Goal: Information Seeking & Learning: Learn about a topic

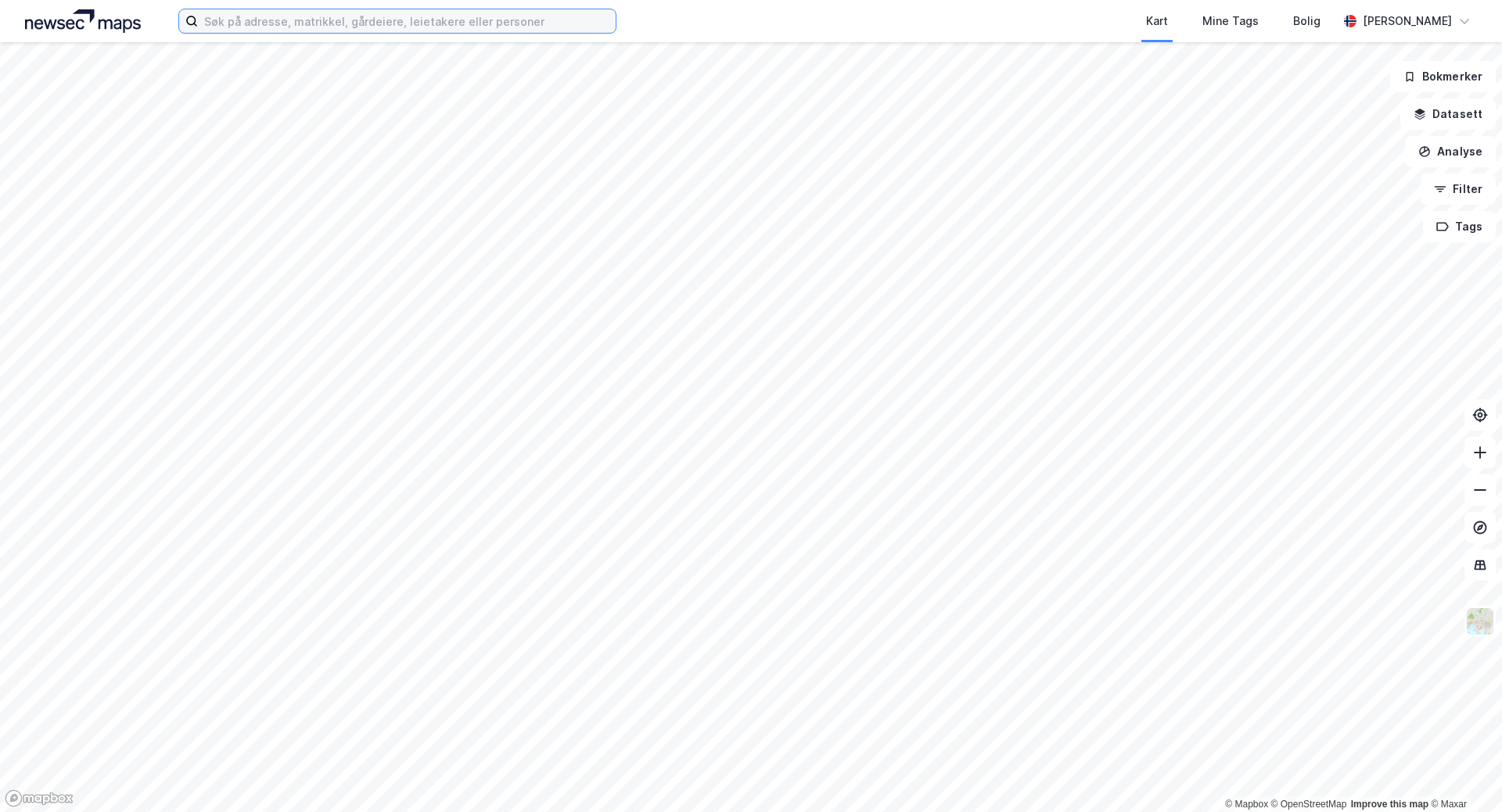
click at [437, 29] on input at bounding box center [407, 20] width 418 height 24
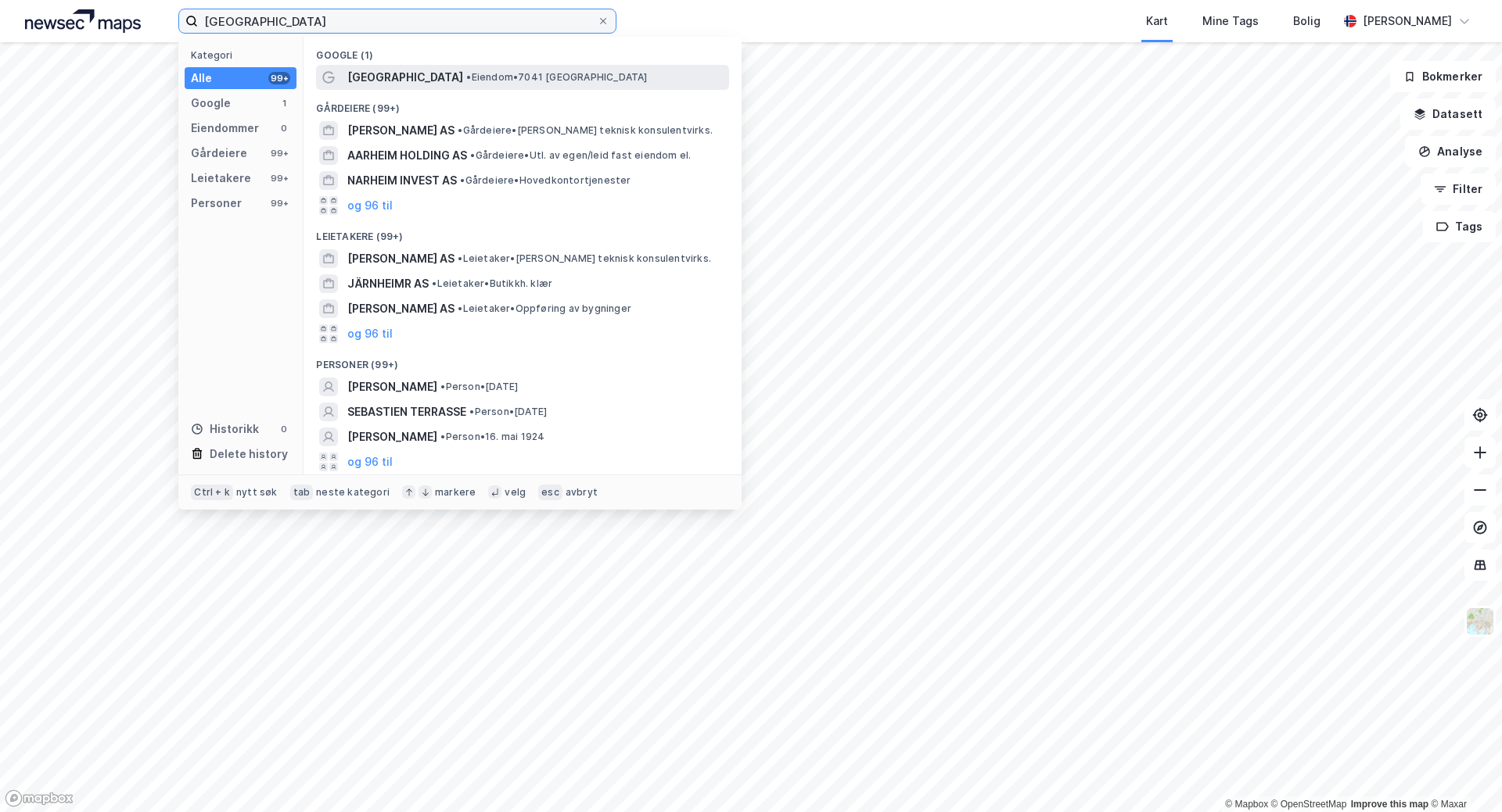
type input "[GEOGRAPHIC_DATA]"
click at [466, 87] on div "[GEOGRAPHIC_DATA] • Eiendom • 7041 [GEOGRAPHIC_DATA]" at bounding box center [522, 77] width 413 height 25
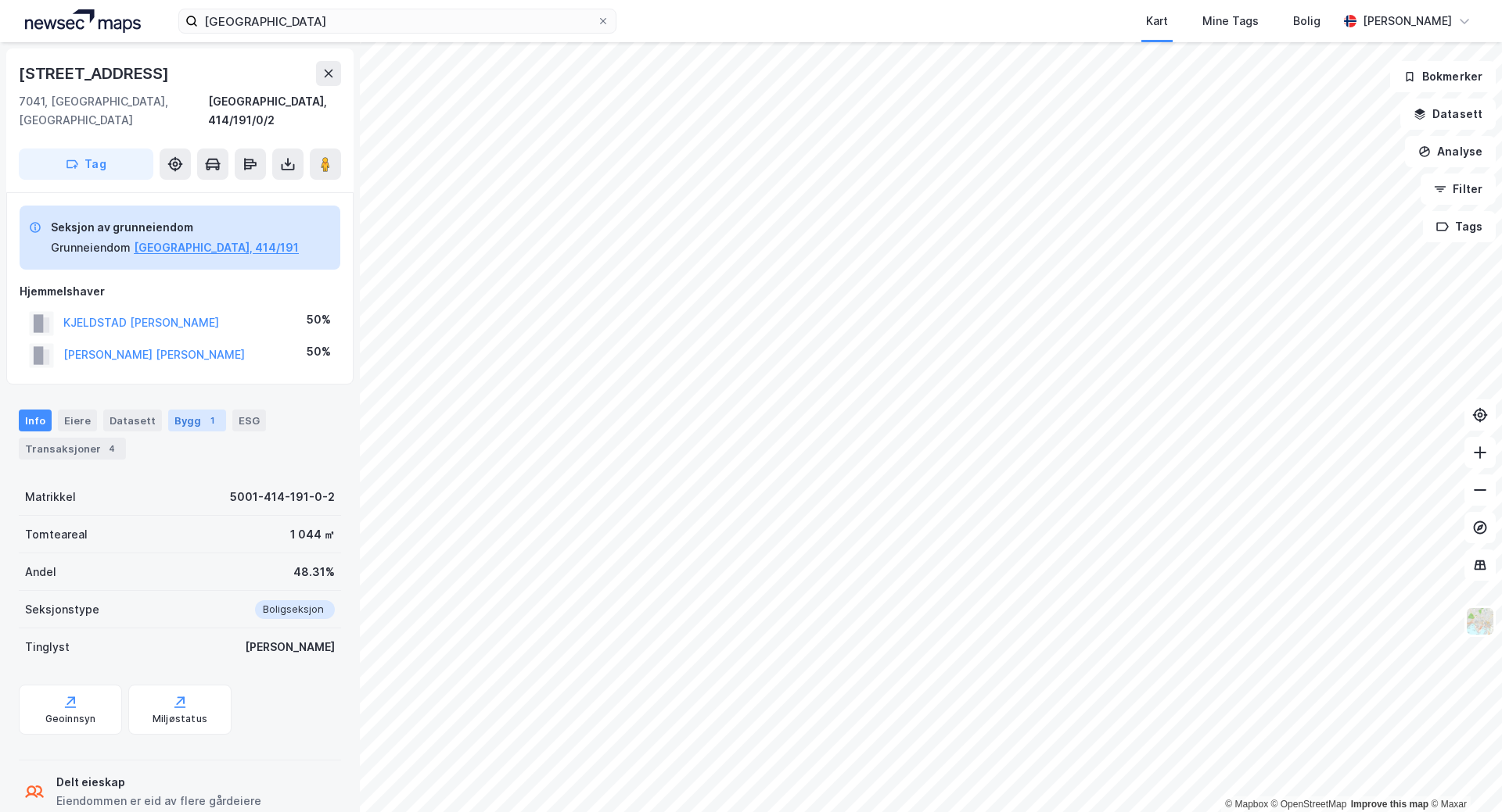
click at [187, 410] on div "Bygg 1" at bounding box center [197, 420] width 58 height 22
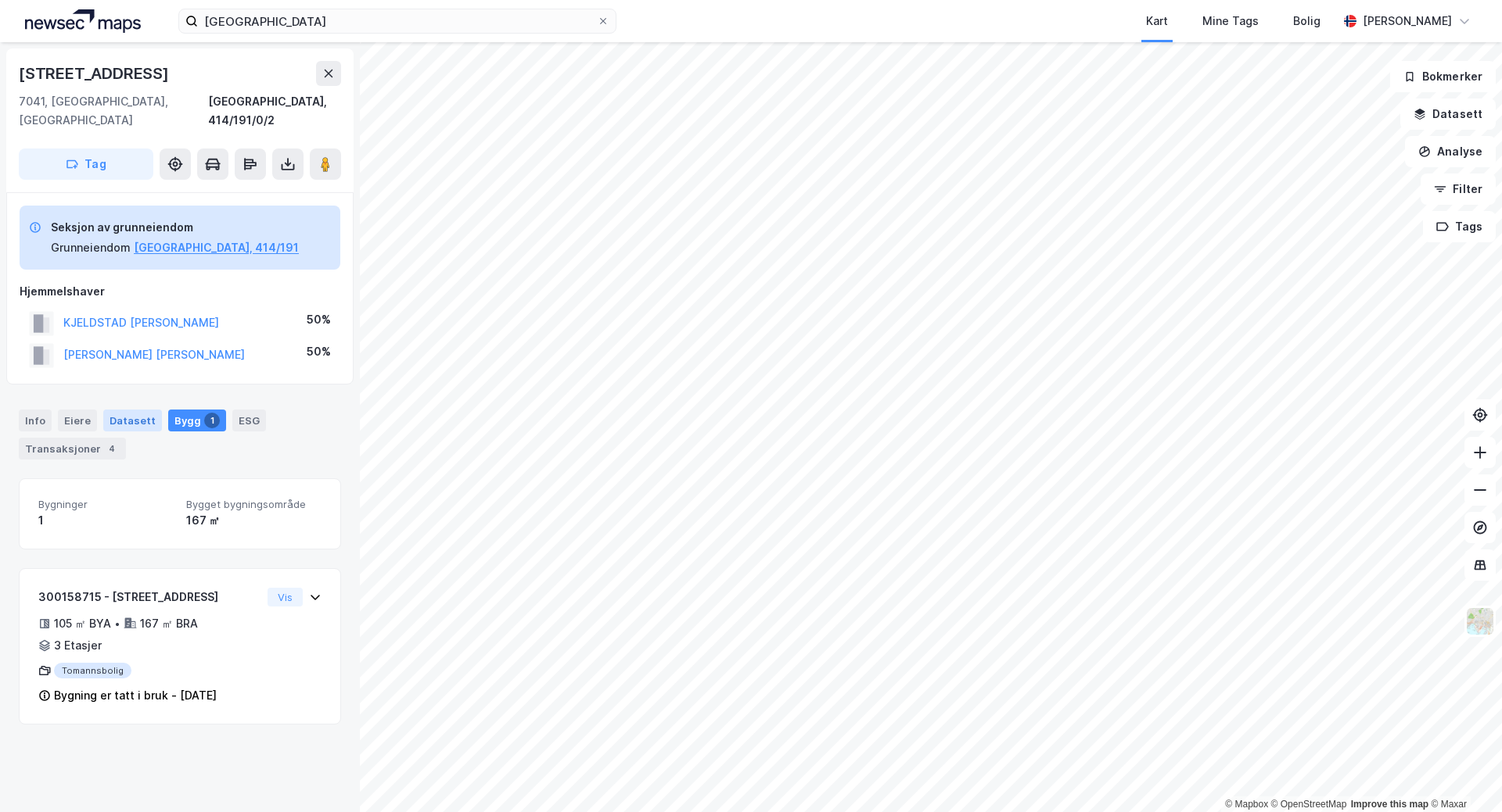
click at [109, 410] on div "Datasett" at bounding box center [133, 420] width 59 height 22
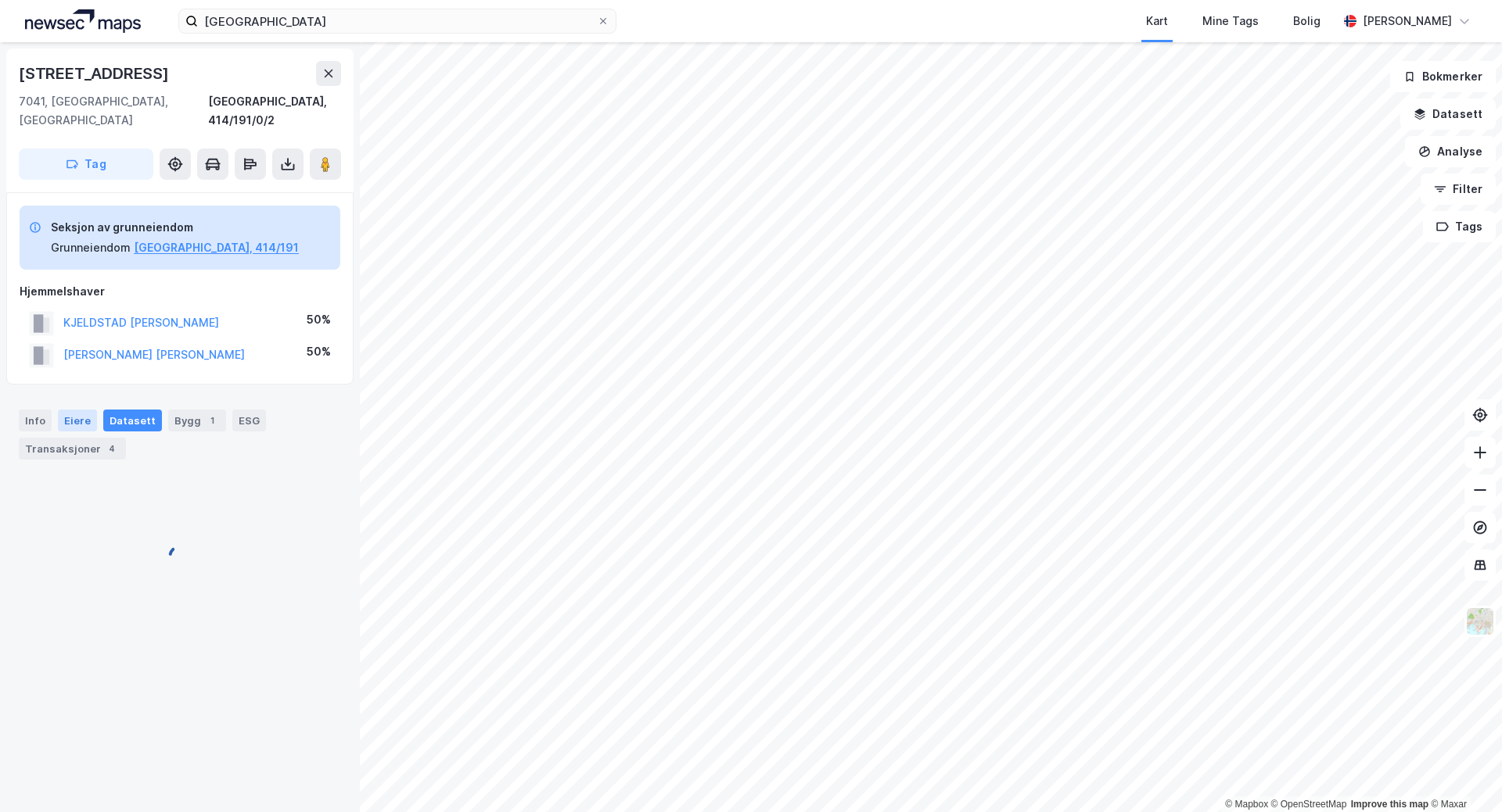
click at [85, 410] on div "Eiere" at bounding box center [78, 420] width 39 height 22
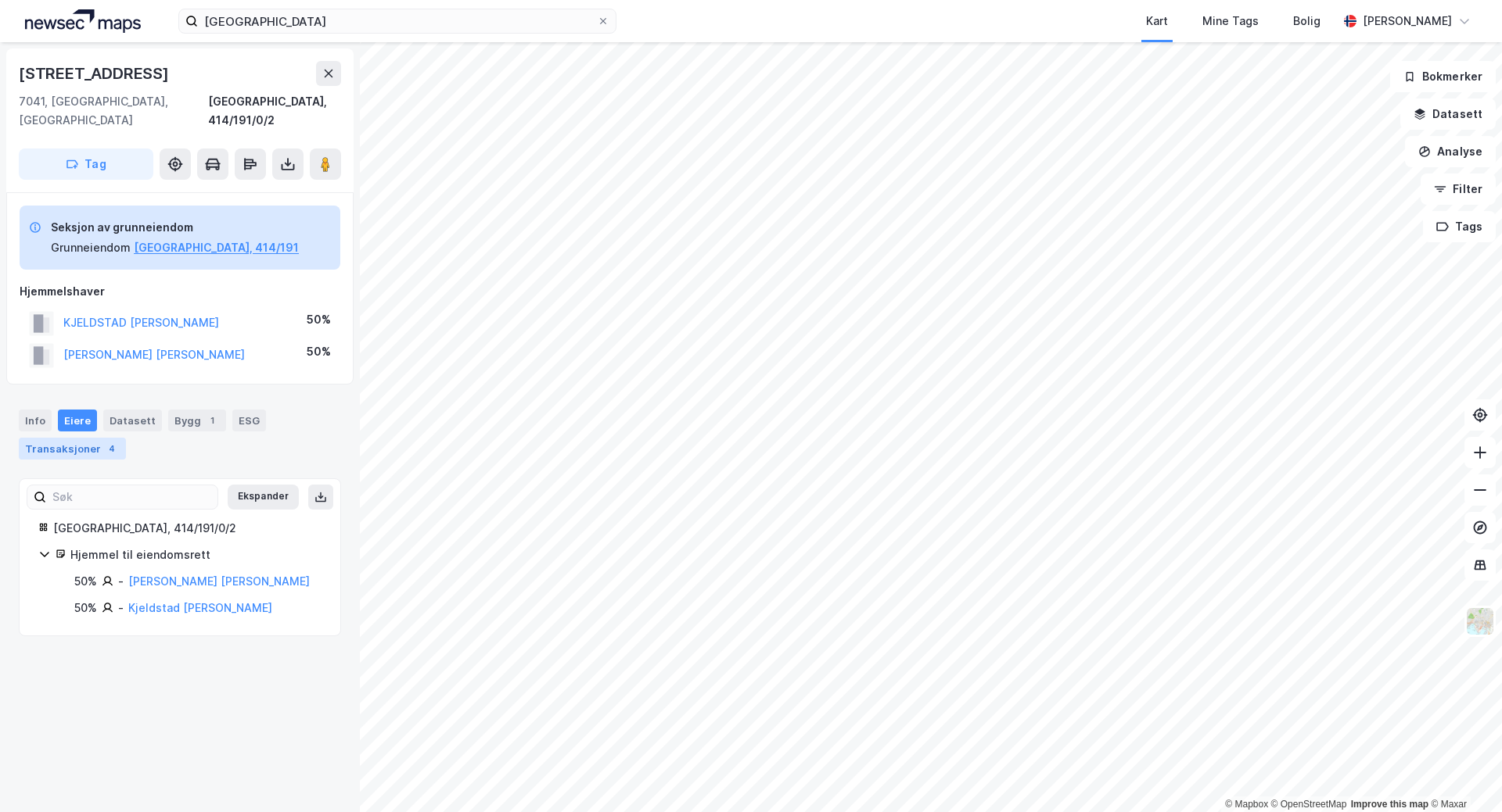
click at [77, 437] on div "Transaksjoner 4" at bounding box center [72, 448] width 107 height 22
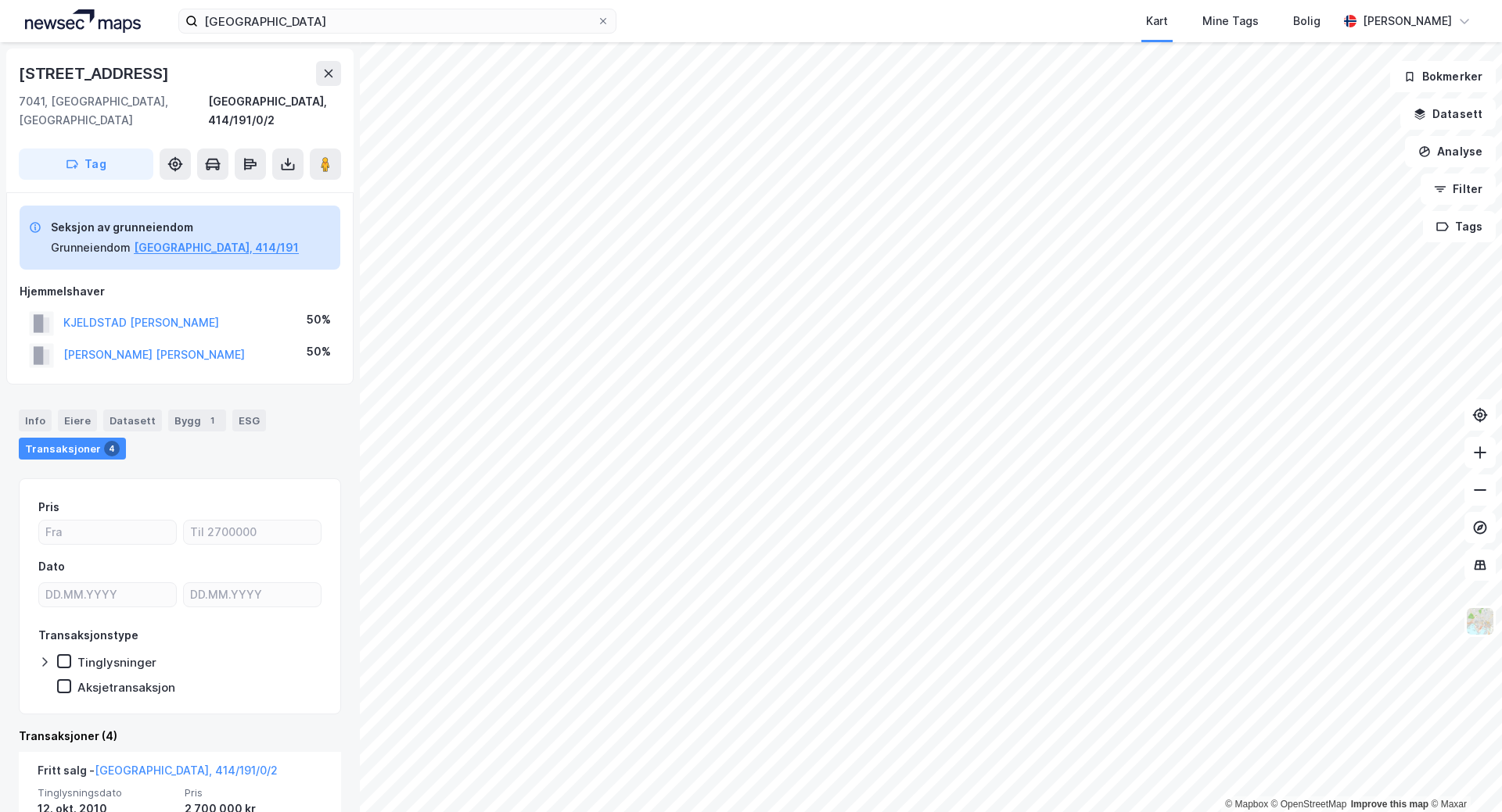
click at [77, 437] on div "Transaksjoner 4" at bounding box center [72, 448] width 107 height 22
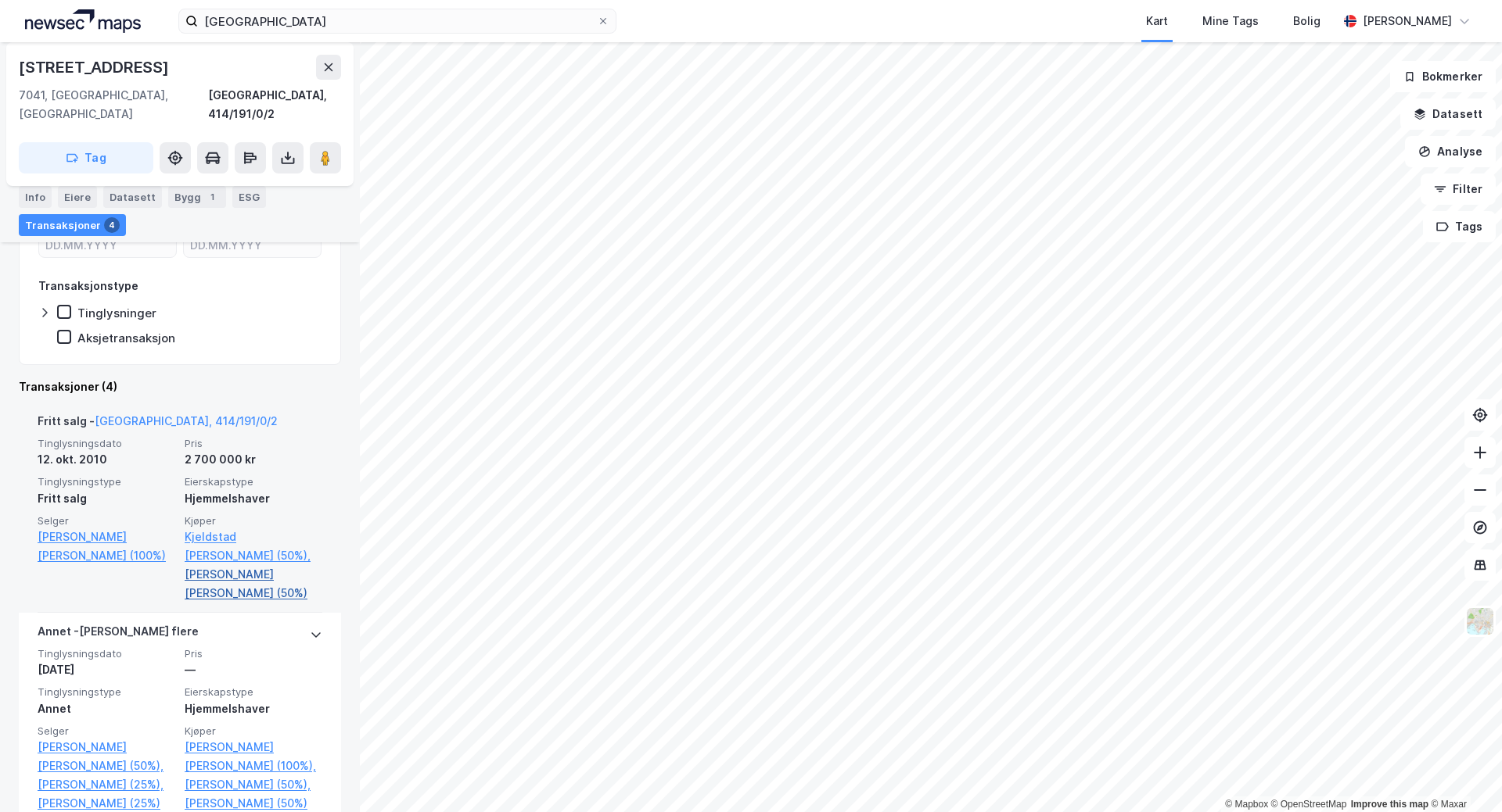
scroll to position [266, 0]
